Goal: Task Accomplishment & Management: Use online tool/utility

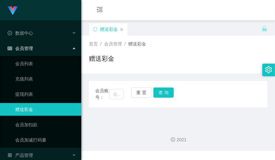
click at [197, 61] on div "赠送彩金" at bounding box center [178, 61] width 178 height 15
drag, startPoint x: 175, startPoint y: 62, endPoint x: 171, endPoint y: 63, distance: 3.2
click at [175, 62] on div "赠送彩金" at bounding box center [178, 61] width 178 height 15
click at [195, 113] on main "关闭左侧 关闭右侧 关闭其它 刷新页面 赠送彩金 首页 / 会员管理 / 赠送彩金 / 赠送彩金 会员账号： 重 置 查 询 会员账号 会员姓名 账号余额 操…" at bounding box center [178, 70] width 194 height 101
click at [177, 68] on div "赠送彩金" at bounding box center [178, 61] width 178 height 15
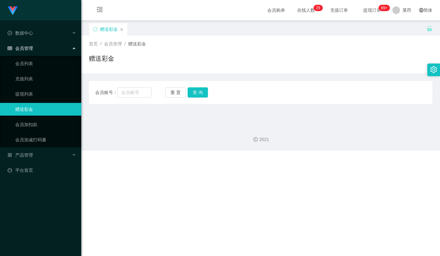
drag, startPoint x: 204, startPoint y: 150, endPoint x: 185, endPoint y: 143, distance: 20.3
click at [204, 150] on div "2021" at bounding box center [260, 136] width 359 height 30
click at [266, 50] on div "首页 / 会员管理 / 赠送彩金 / 赠送彩金" at bounding box center [261, 55] width 344 height 28
click at [57, 133] on link "会员加减打码量" at bounding box center [45, 139] width 61 height 13
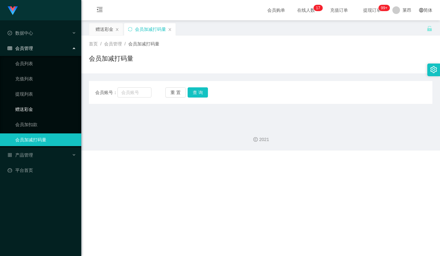
click at [41, 108] on link "赠送彩金" at bounding box center [45, 109] width 61 height 13
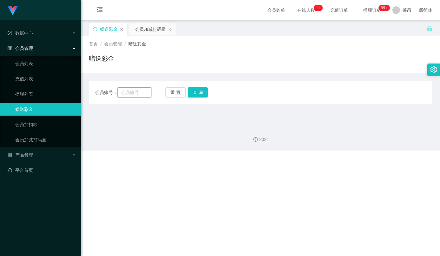
click at [132, 91] on input "text" at bounding box center [134, 92] width 34 height 10
paste input "sch2121521"
type input "sch2121521"
click at [195, 90] on button "查 询" at bounding box center [198, 92] width 20 height 10
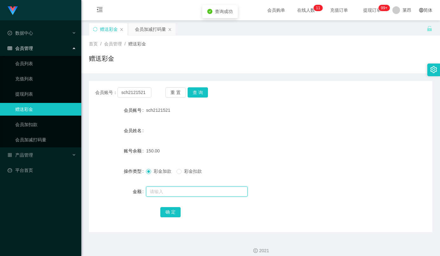
click at [164, 159] on input "text" at bounding box center [197, 191] width 102 height 10
click at [181, 159] on input "text" at bounding box center [197, 191] width 102 height 10
type input "50"
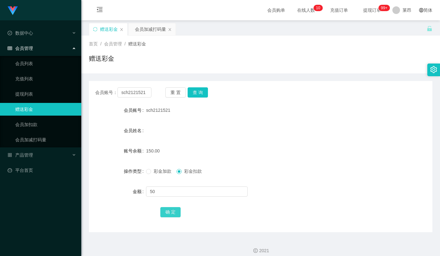
click at [170, 159] on button "确 定" at bounding box center [170, 212] width 20 height 10
